Goal: Task Accomplishment & Management: Use online tool/utility

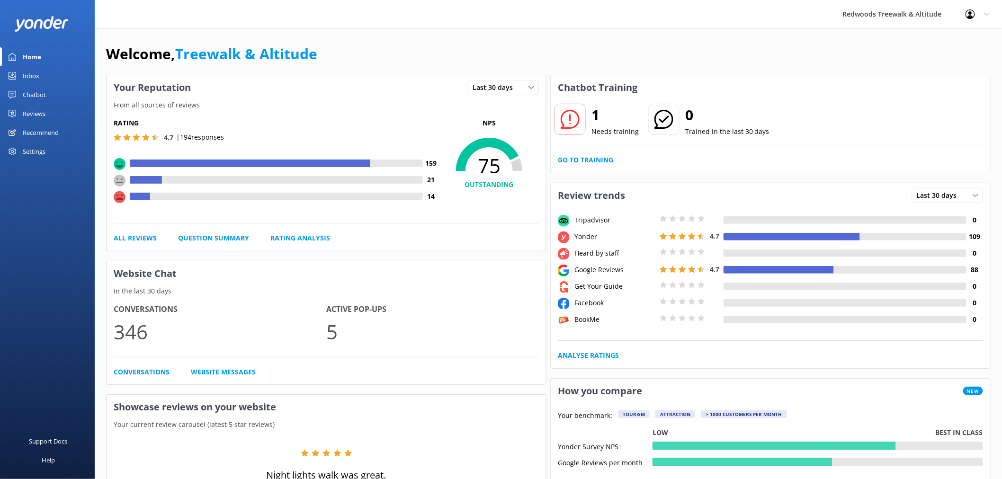
click at [64, 110] on link "Reviews" at bounding box center [47, 113] width 95 height 19
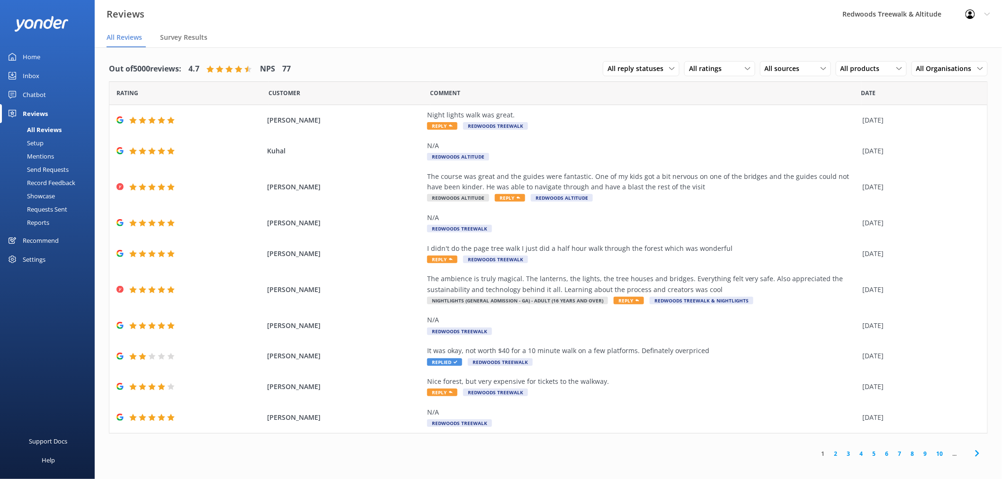
click at [56, 71] on link "Inbox" at bounding box center [47, 75] width 95 height 19
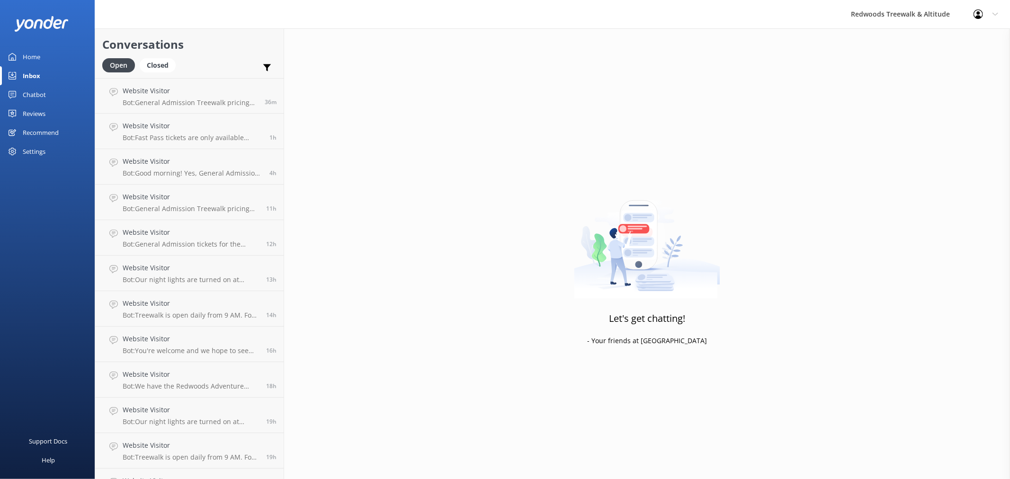
click at [48, 110] on link "Reviews" at bounding box center [47, 113] width 95 height 19
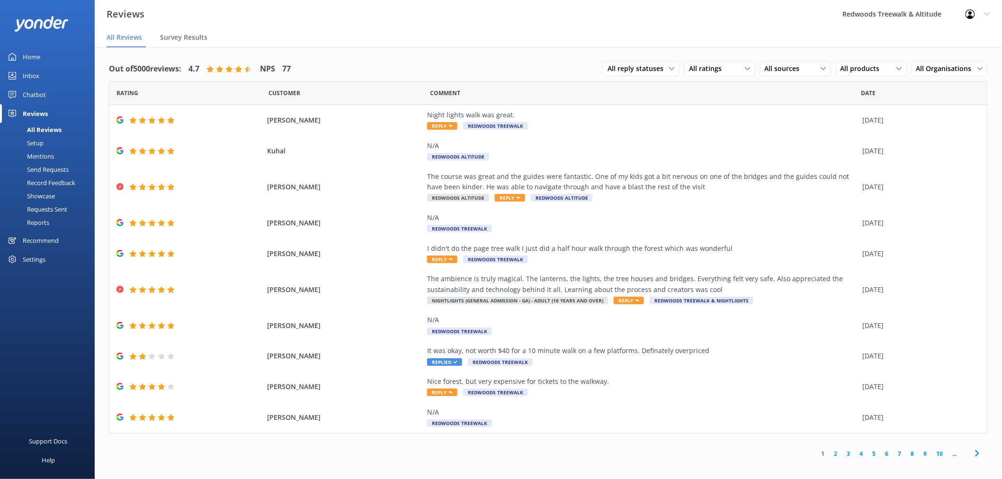
click at [51, 68] on link "Inbox" at bounding box center [47, 75] width 95 height 19
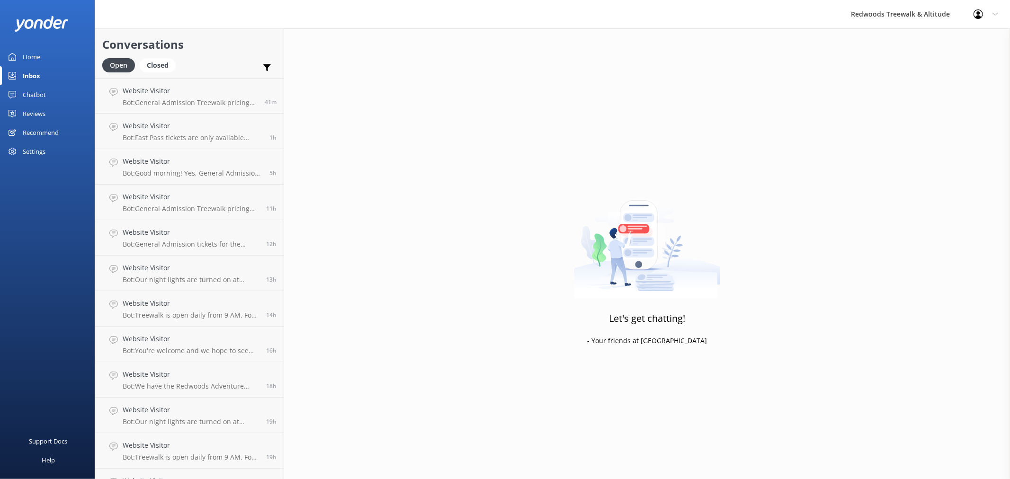
click at [51, 55] on link "Home" at bounding box center [47, 56] width 95 height 19
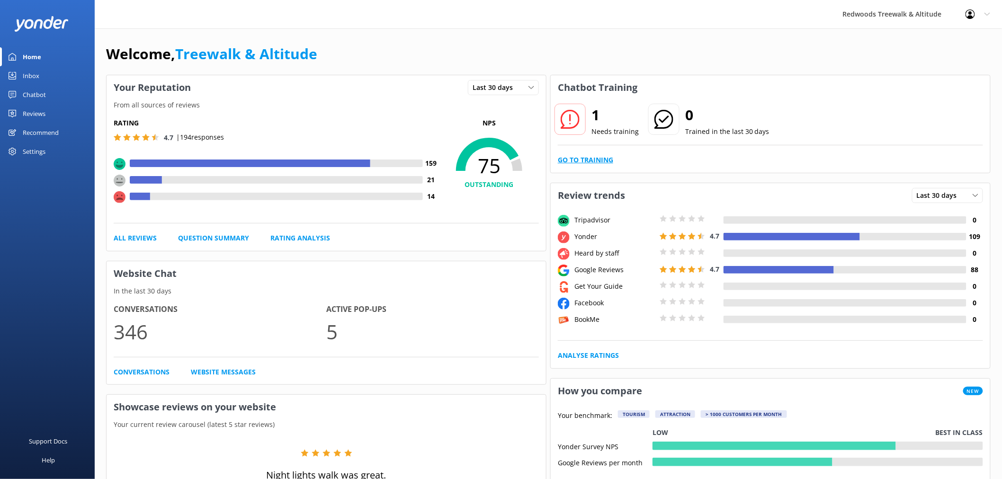
click at [593, 164] on link "Go to Training" at bounding box center [585, 160] width 55 height 10
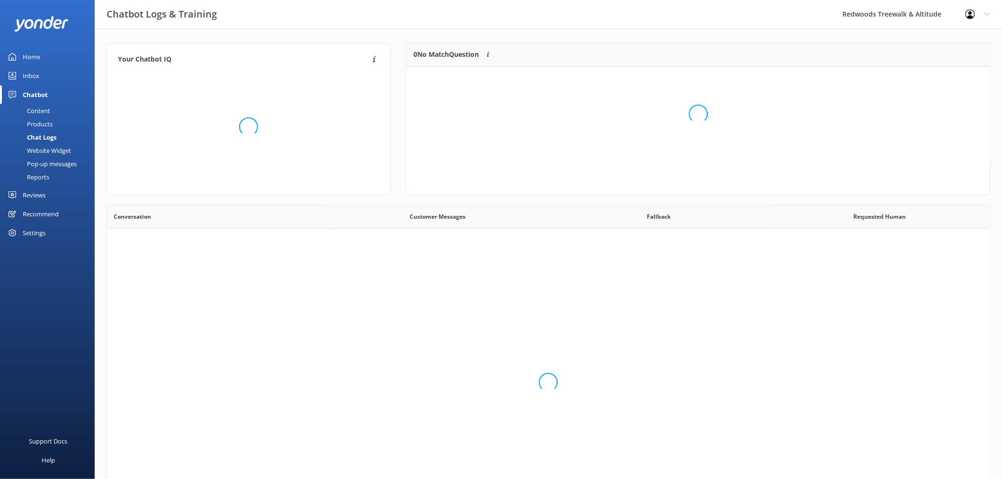
scroll to position [40, 575]
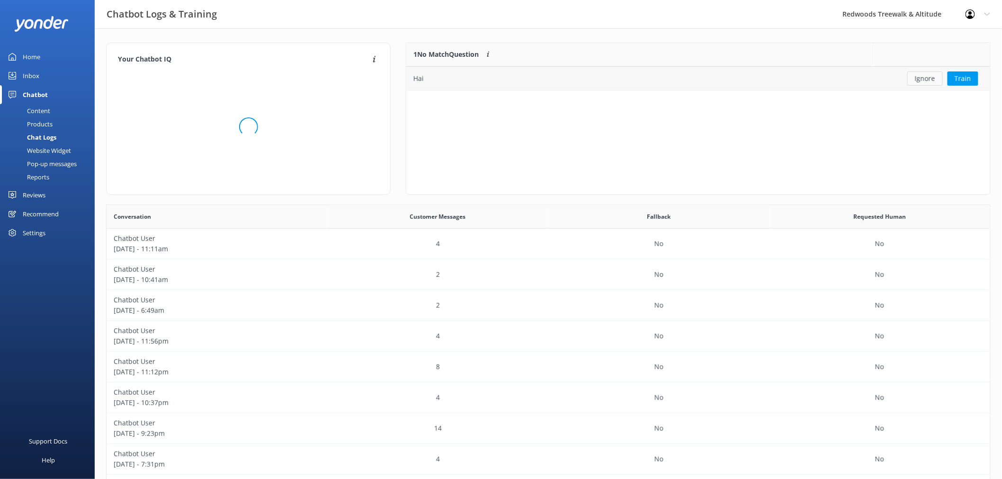
click at [924, 84] on button "Ignore" at bounding box center [925, 78] width 36 height 14
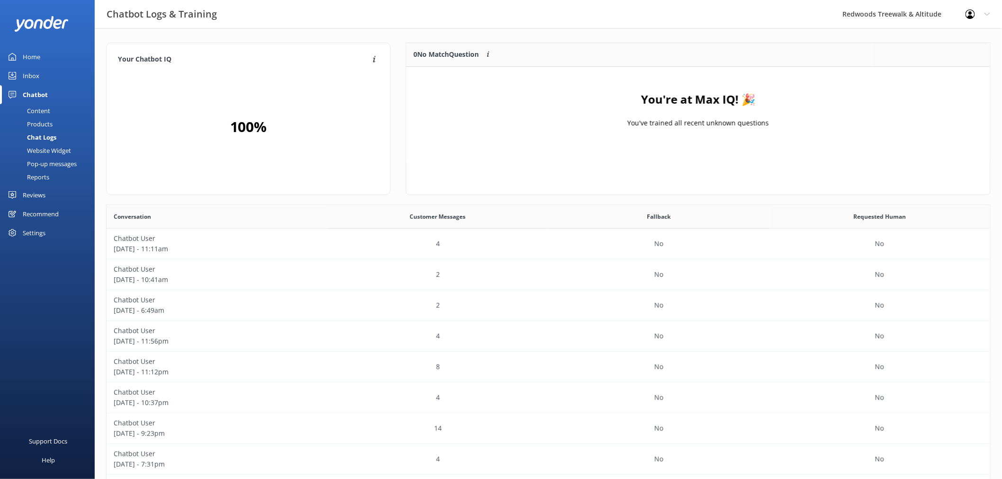
click at [31, 71] on div "Inbox" at bounding box center [31, 75] width 17 height 19
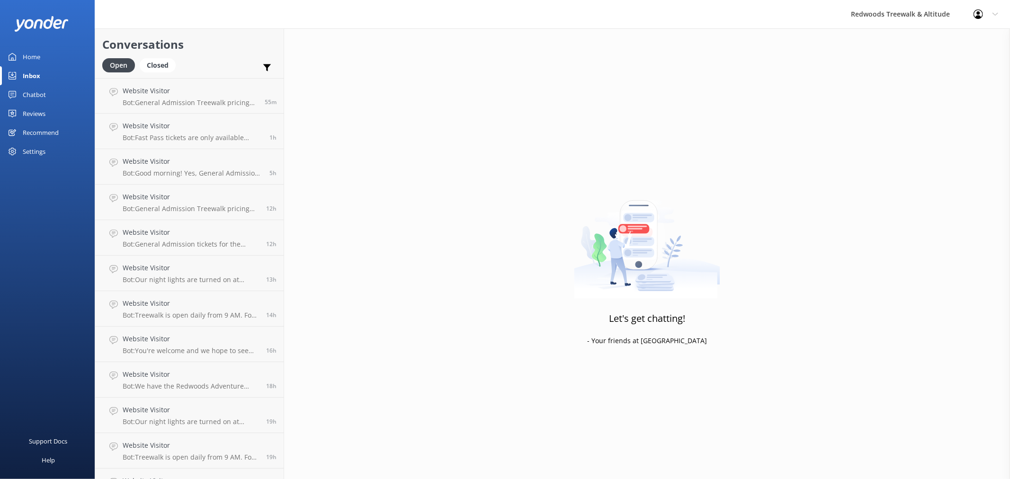
click at [51, 121] on link "Reviews" at bounding box center [47, 113] width 95 height 19
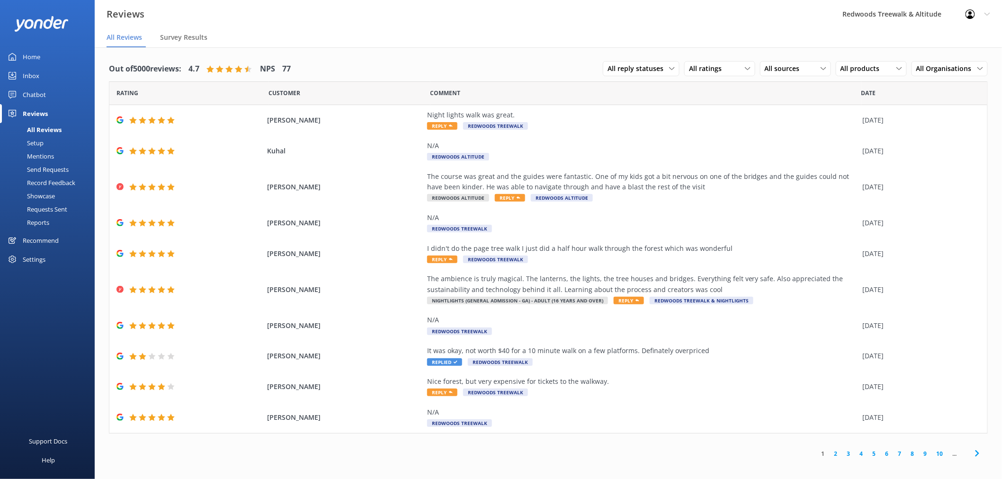
click at [50, 73] on link "Inbox" at bounding box center [47, 75] width 95 height 19
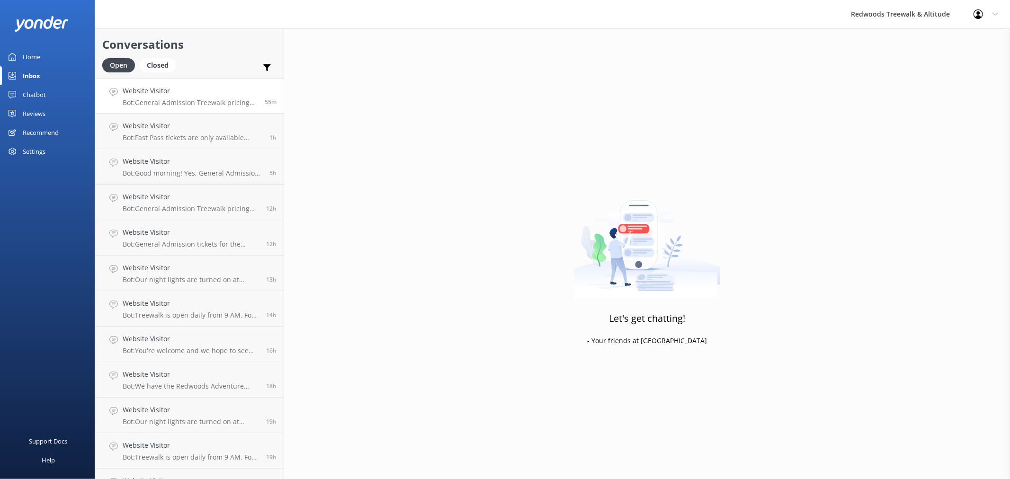
click at [192, 89] on h4 "Website Visitor" at bounding box center [190, 91] width 135 height 10
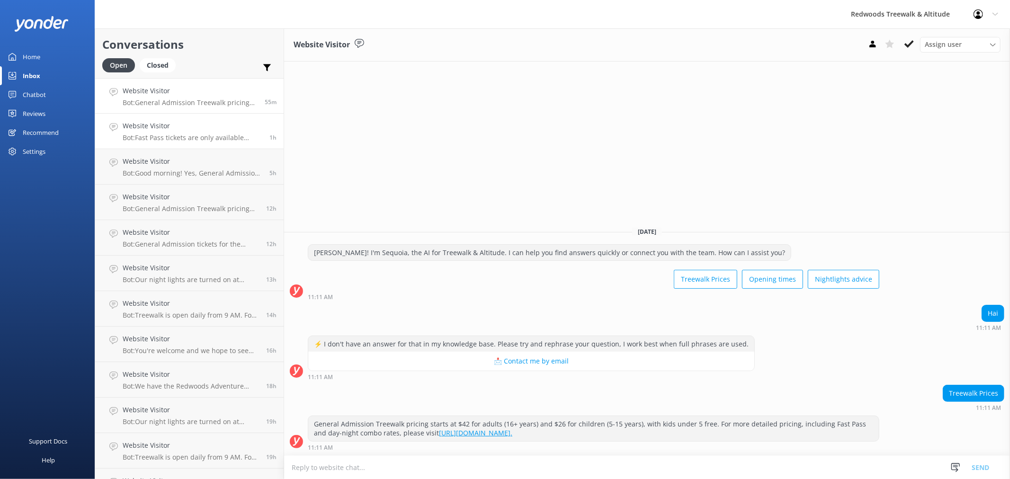
click at [190, 121] on h4 "Website Visitor" at bounding box center [193, 126] width 140 height 10
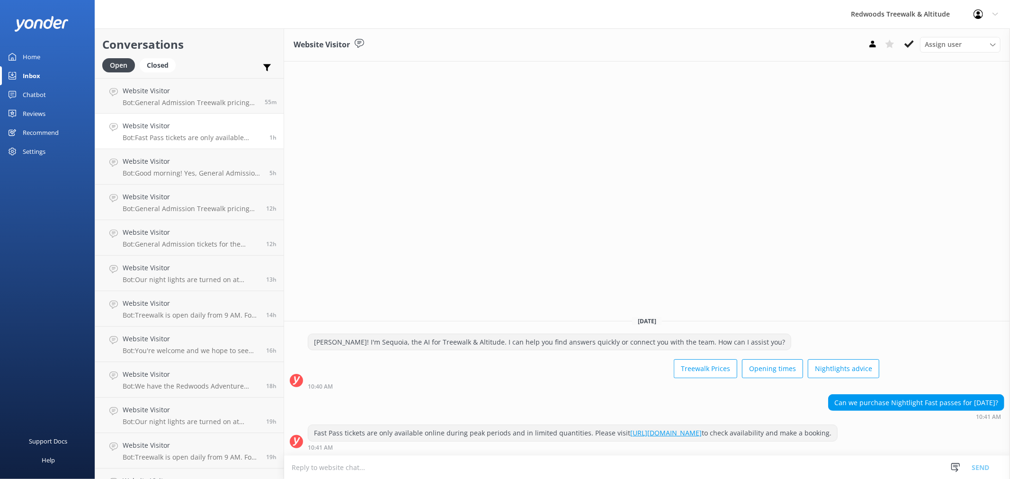
click at [48, 53] on link "Home" at bounding box center [47, 56] width 95 height 19
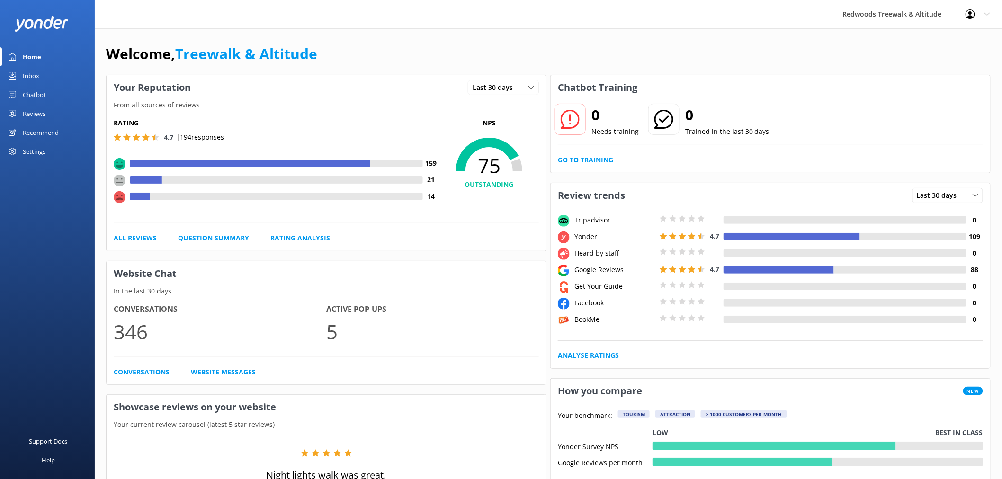
click at [33, 115] on div "Reviews" at bounding box center [34, 113] width 23 height 19
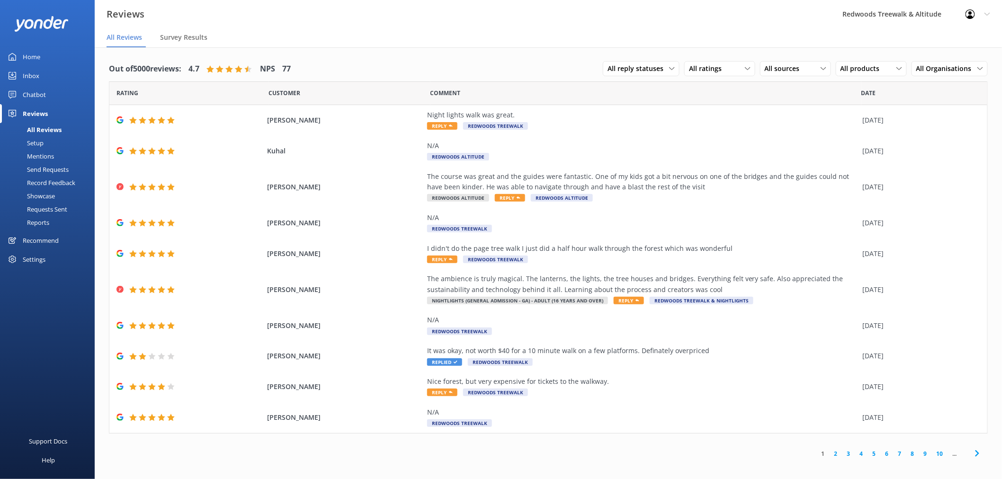
click at [36, 71] on div "Inbox" at bounding box center [31, 75] width 17 height 19
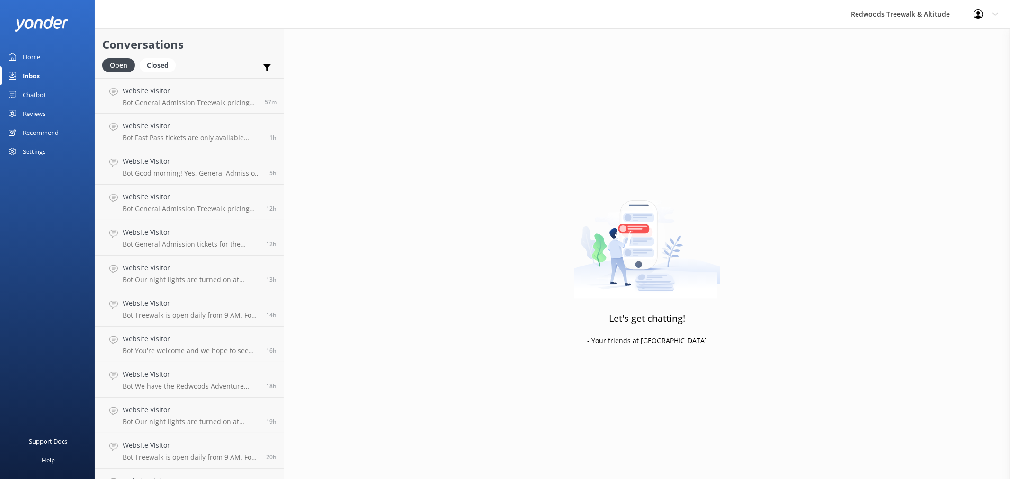
click at [51, 53] on link "Home" at bounding box center [47, 56] width 95 height 19
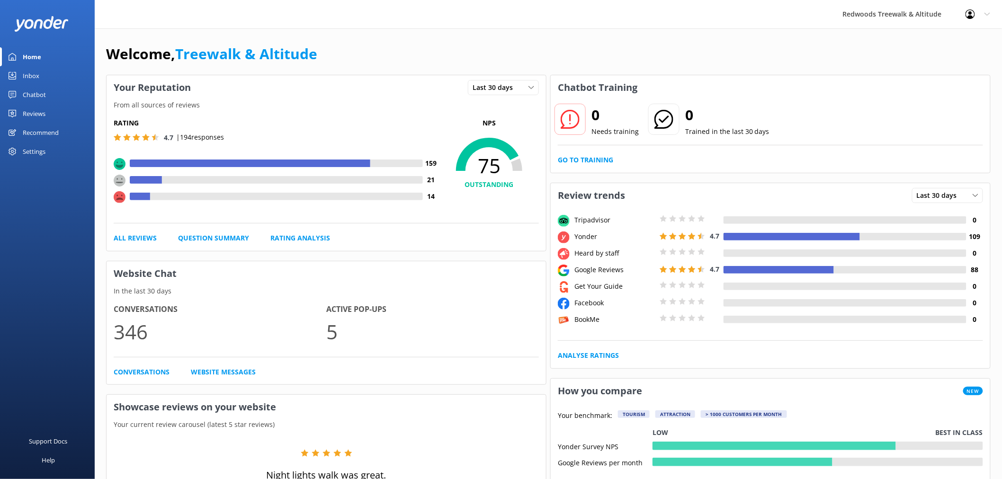
click at [29, 113] on div "Reviews" at bounding box center [34, 113] width 23 height 19
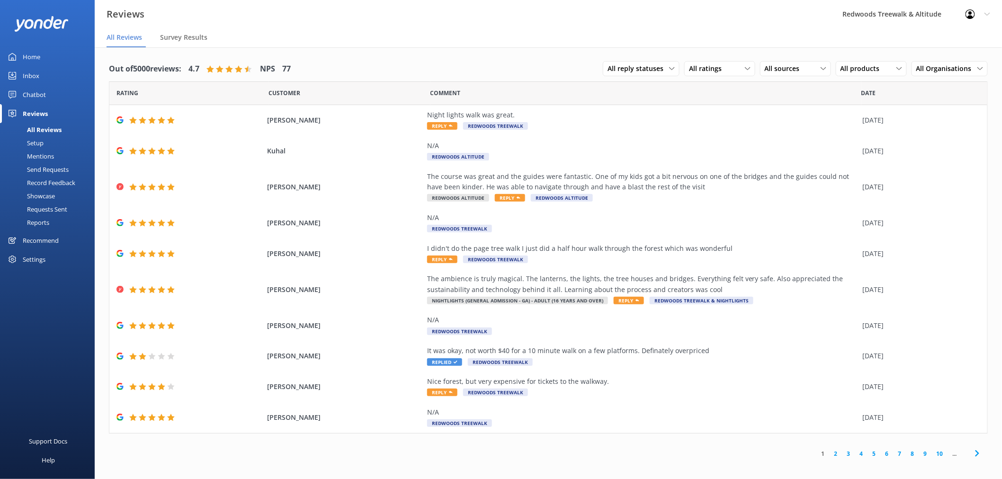
click at [43, 70] on link "Inbox" at bounding box center [47, 75] width 95 height 19
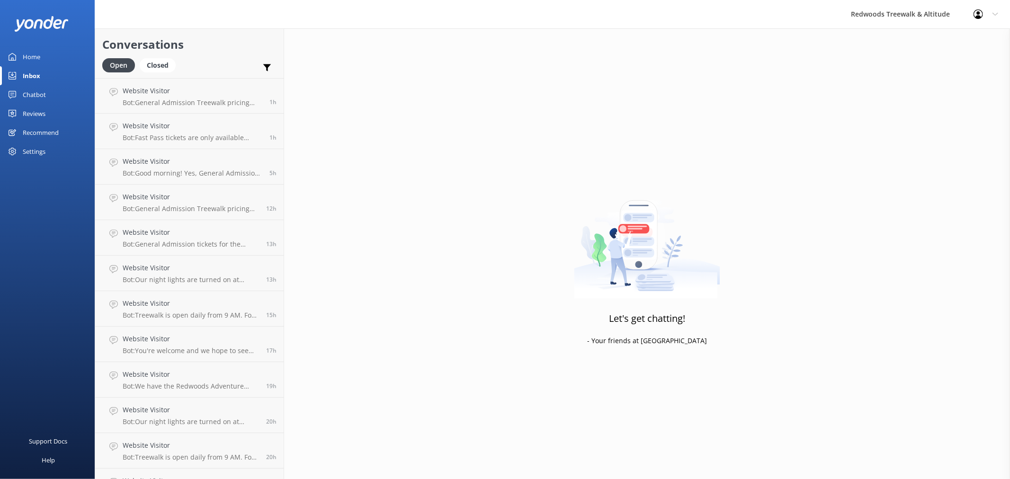
click at [47, 57] on link "Home" at bounding box center [47, 56] width 95 height 19
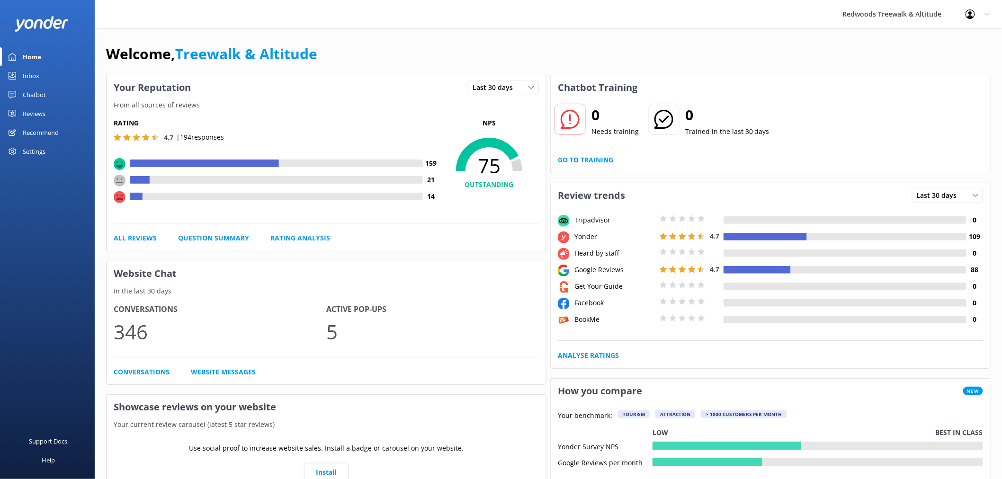
click at [47, 57] on link "Home" at bounding box center [47, 56] width 95 height 19
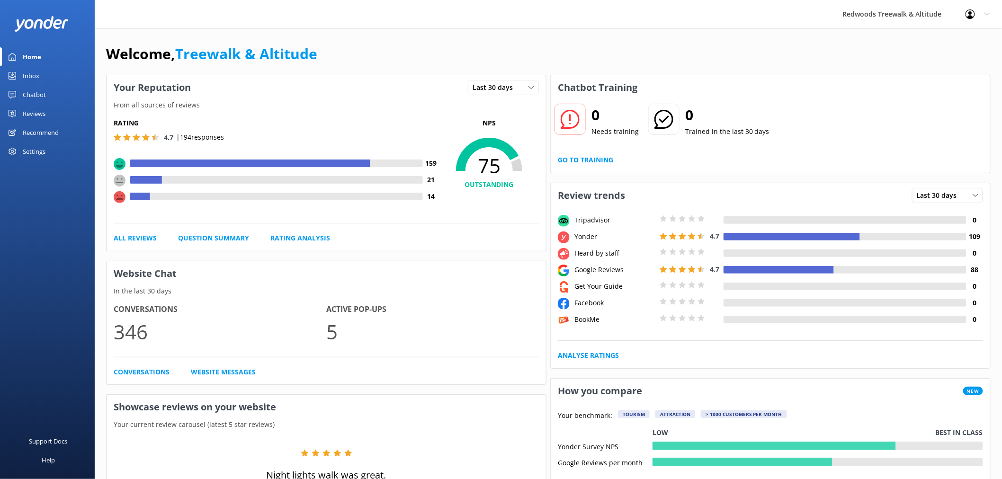
click at [35, 114] on div "Reviews" at bounding box center [34, 113] width 23 height 19
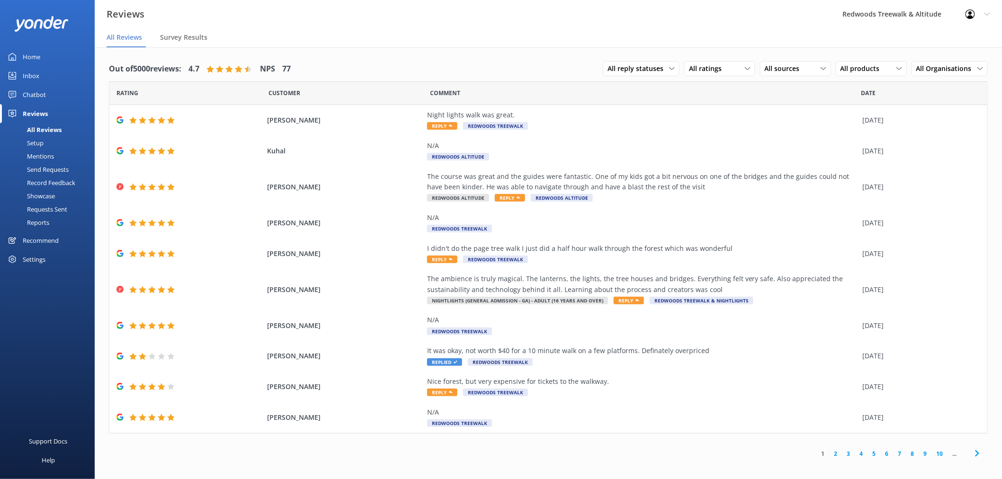
click at [43, 74] on link "Inbox" at bounding box center [47, 75] width 95 height 19
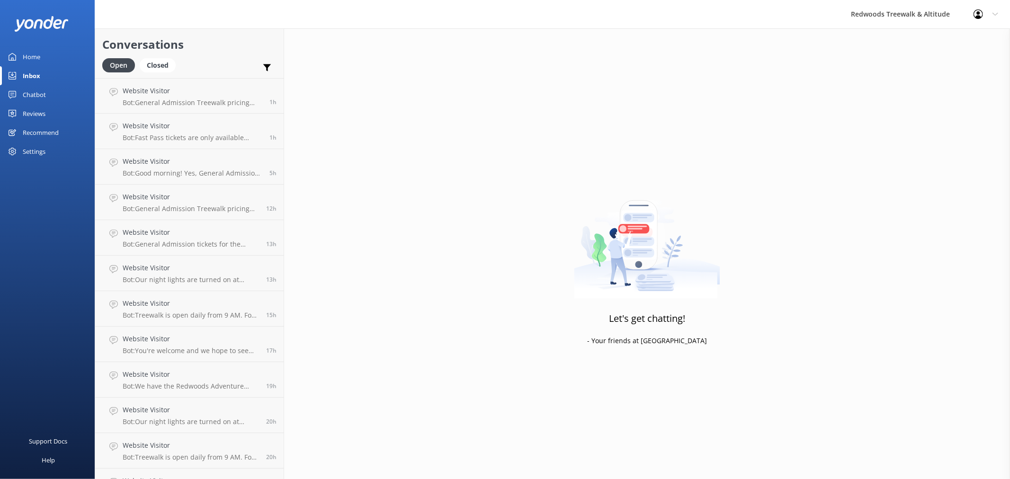
click at [44, 57] on link "Home" at bounding box center [47, 56] width 95 height 19
